Goal: Find specific page/section: Find specific page/section

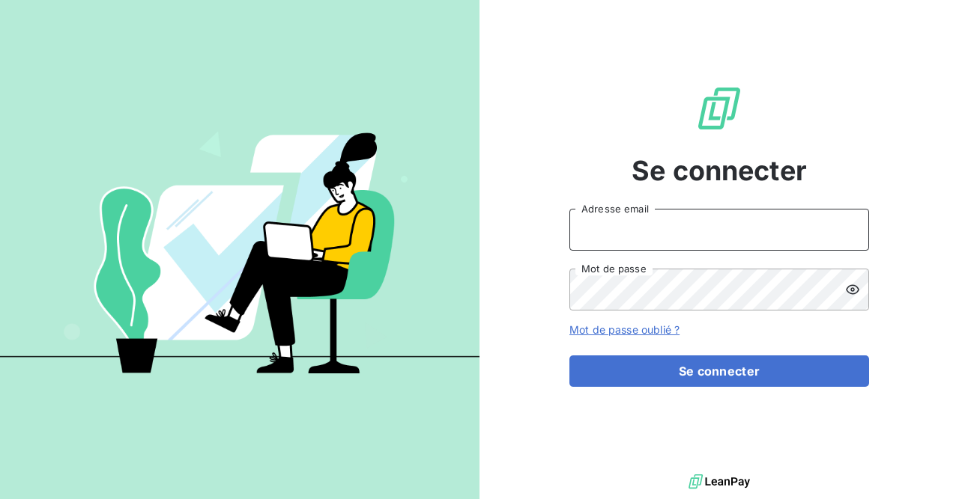
click at [619, 228] on input "Adresse email" at bounding box center [719, 230] width 300 height 42
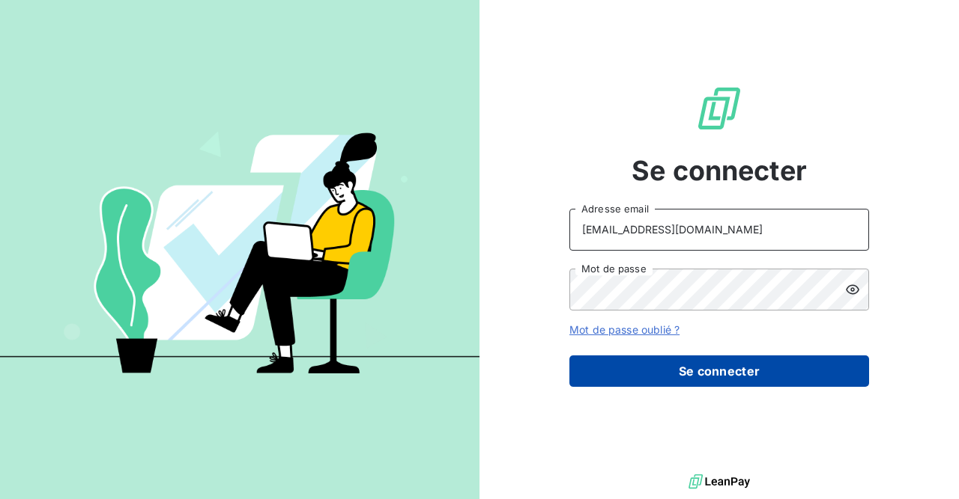
type input "[EMAIL_ADDRESS][DOMAIN_NAME]"
click at [736, 371] on button "Se connecter" at bounding box center [719, 371] width 300 height 31
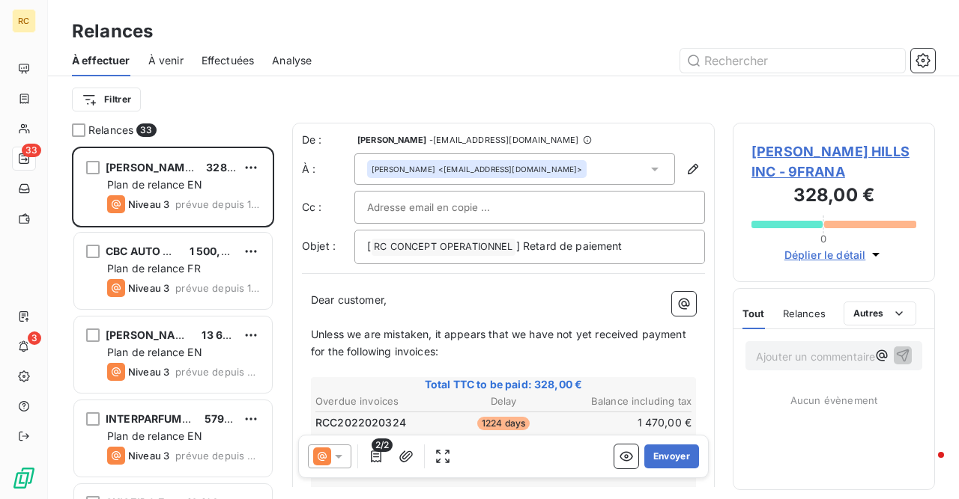
scroll to position [353, 202]
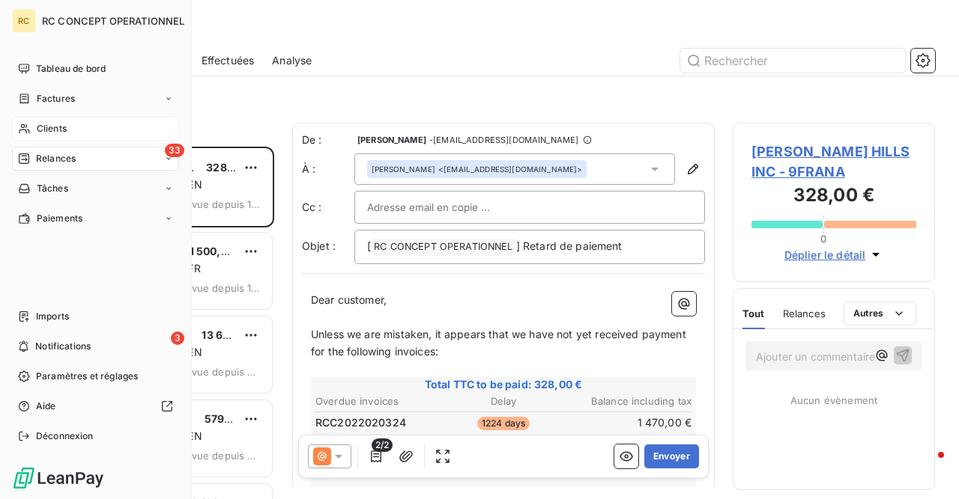
click at [47, 133] on span "Clients" at bounding box center [52, 128] width 30 height 13
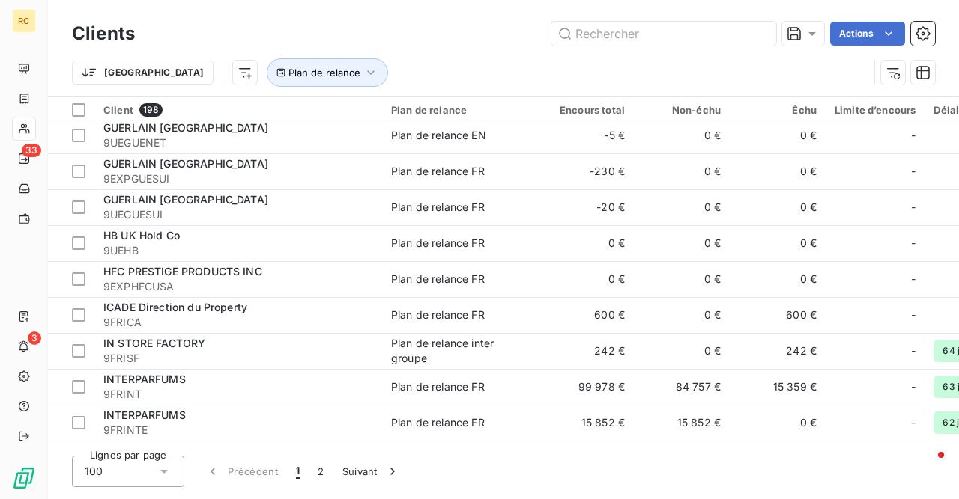
scroll to position [3274, 0]
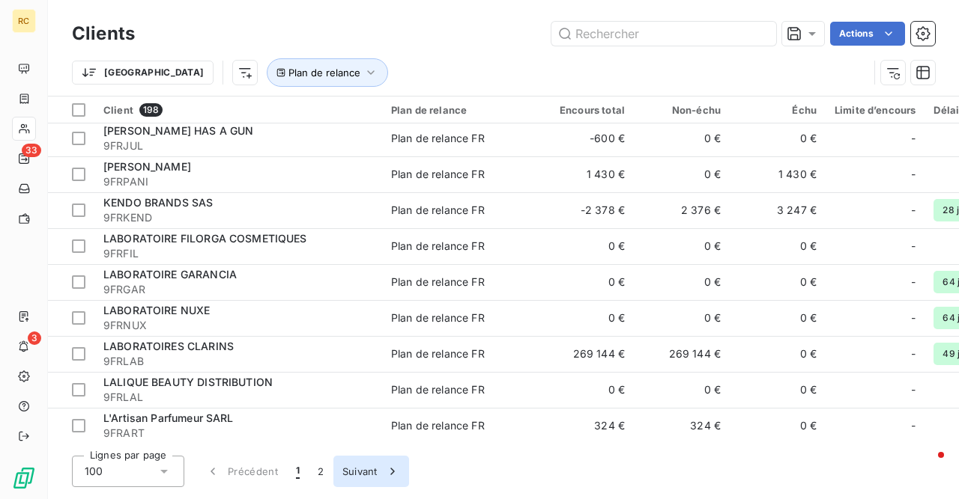
click at [351, 474] on button "Suivant" at bounding box center [371, 471] width 76 height 31
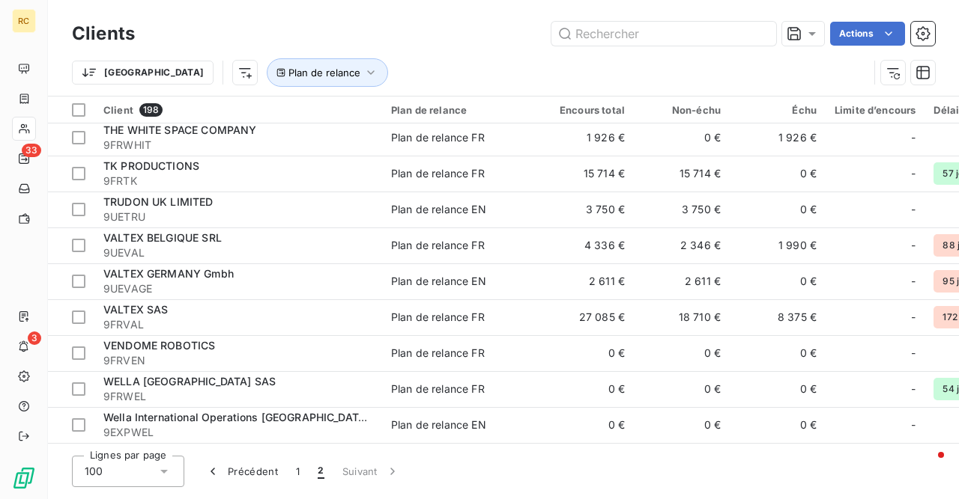
scroll to position [398, 0]
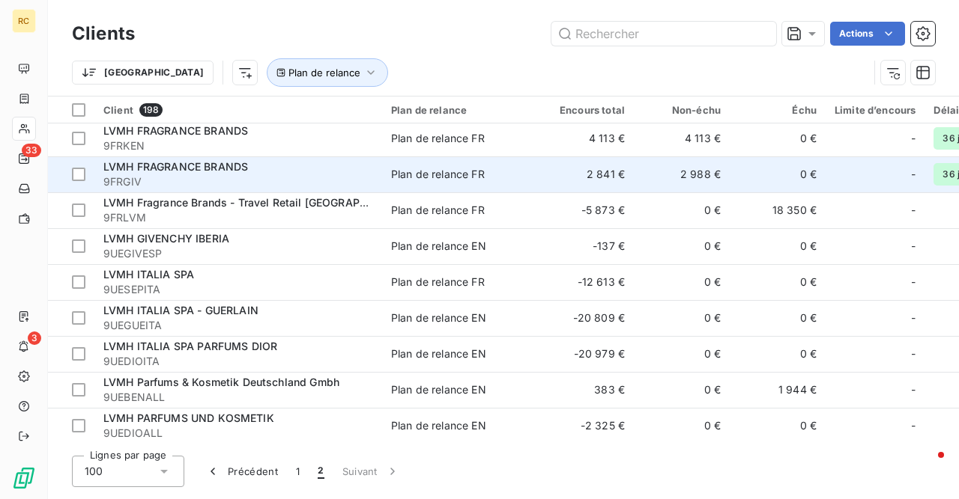
click at [142, 169] on span "LVMH FRAGRANCE BRANDS" at bounding box center [175, 166] width 145 height 13
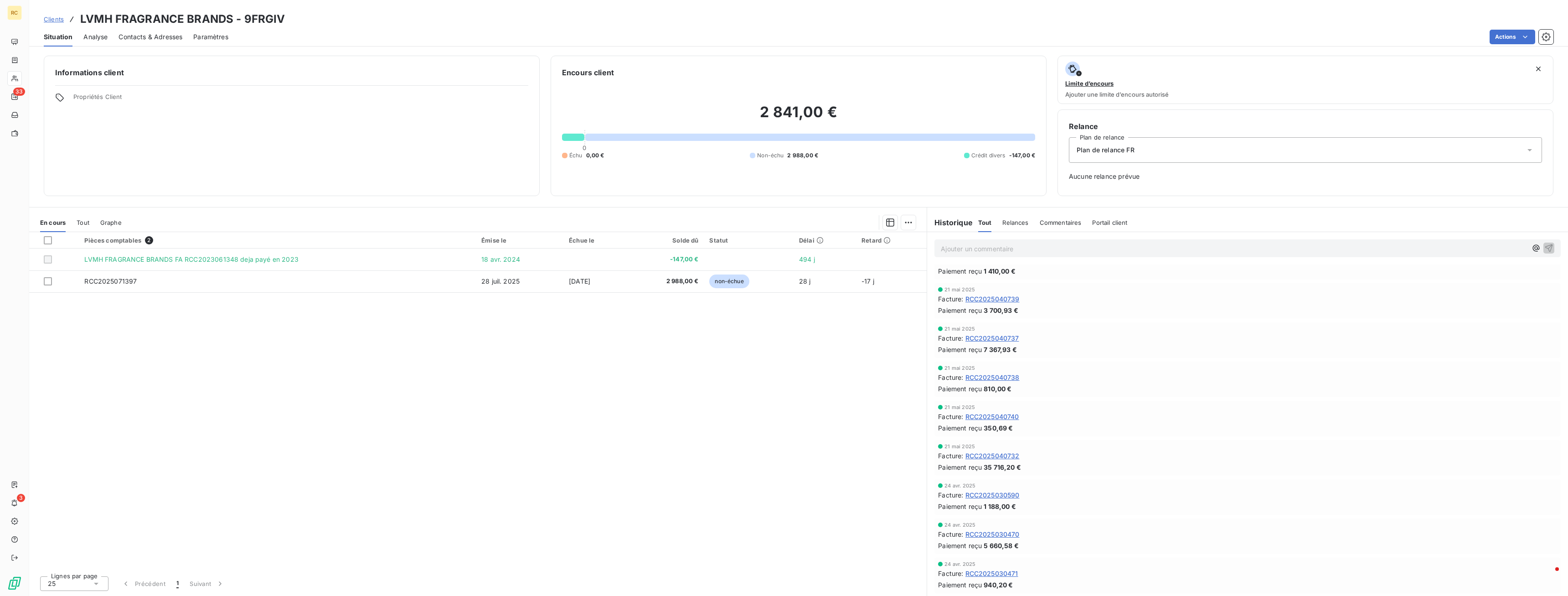
click at [583, 304] on div "Pièces comptables 2 Émise le Échue le Solde dû Statut Délai Retard LVMH FRAGRAN…" at bounding box center [478, 400] width 897 height 337
